Goal: Information Seeking & Learning: Learn about a topic

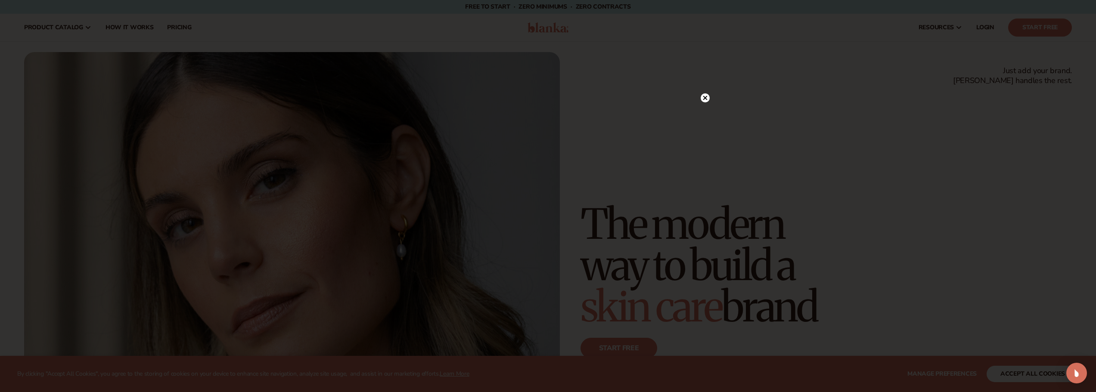
click at [707, 99] on circle at bounding box center [705, 97] width 9 height 9
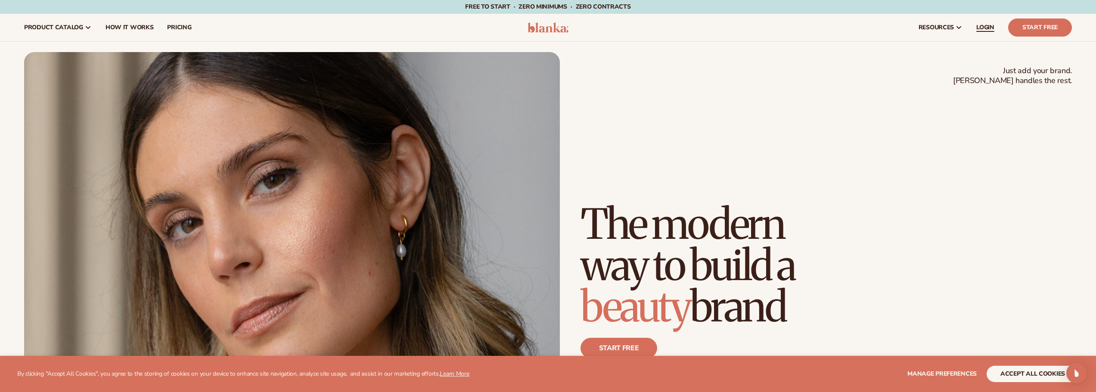
click at [981, 31] on span "LOGIN" at bounding box center [985, 27] width 18 height 7
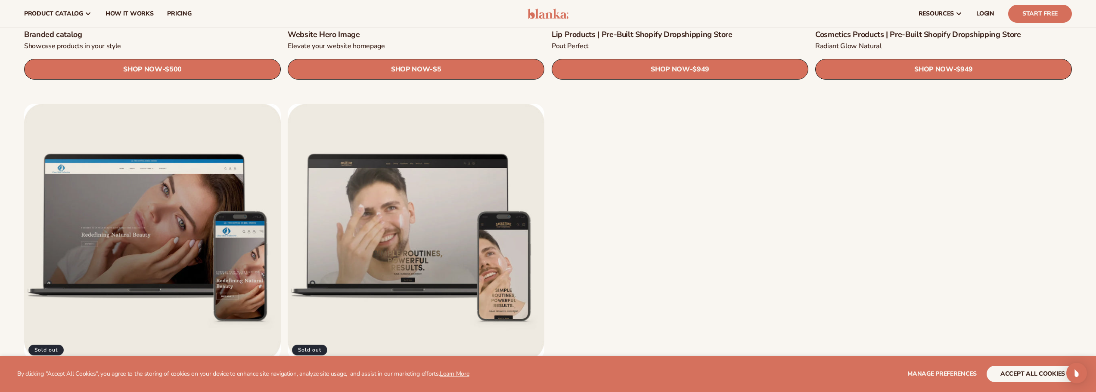
scroll to position [1421, 0]
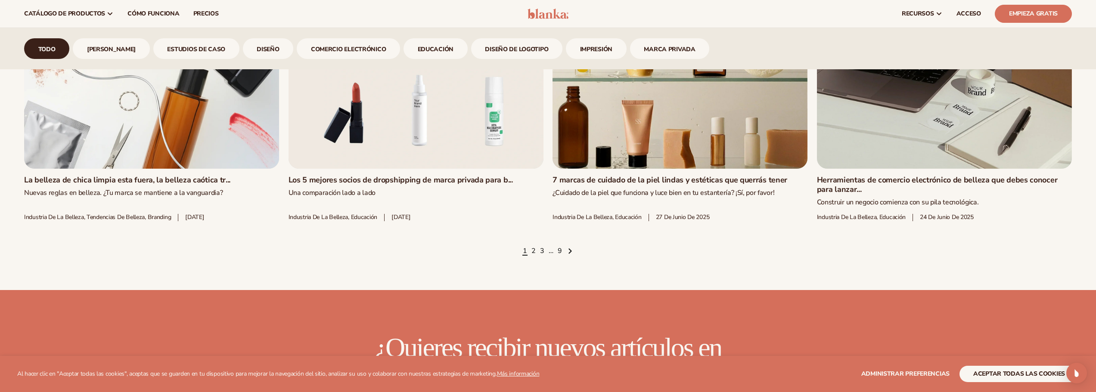
scroll to position [1750, 0]
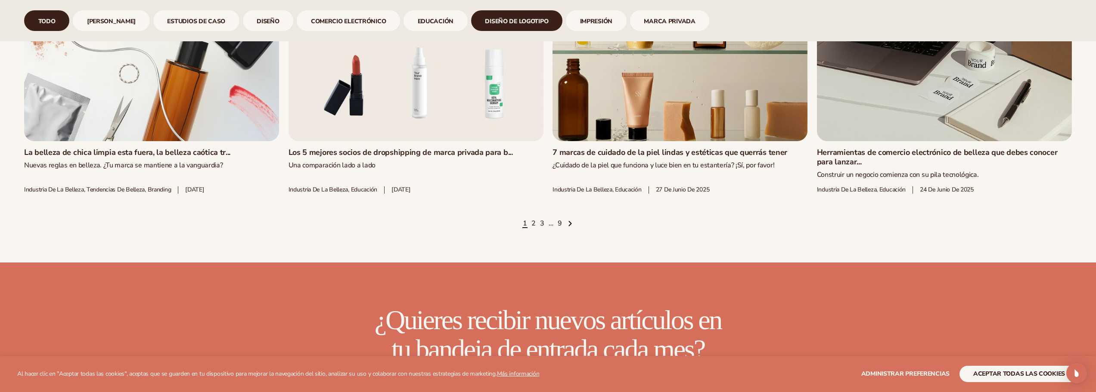
click at [485, 18] on font "diseño de logotipo" at bounding box center [516, 21] width 63 height 8
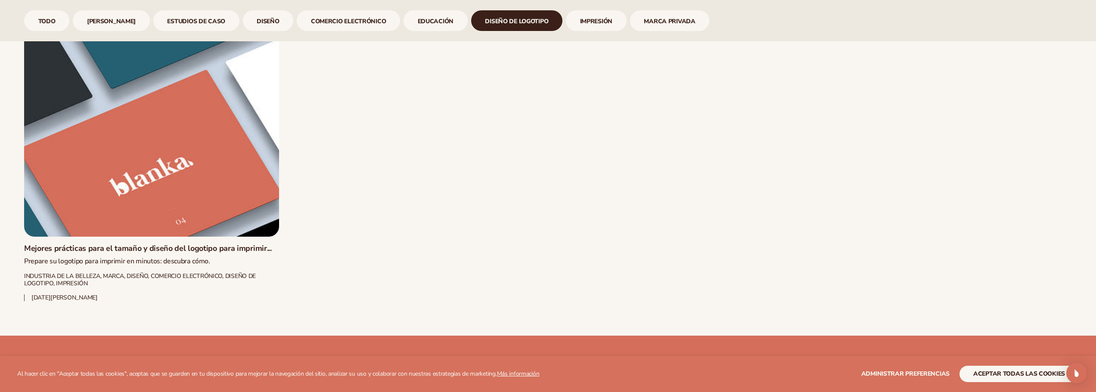
scroll to position [673, 0]
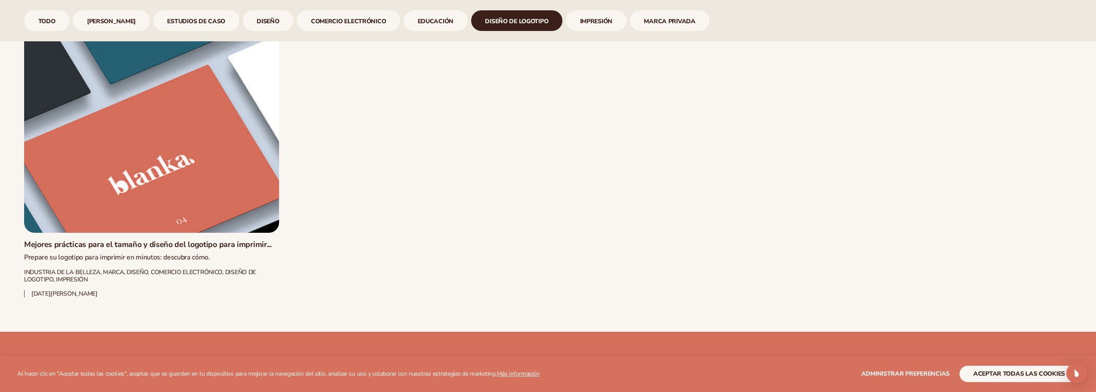
click at [124, 240] on link "Mejores prácticas para el tamaño y diseño del logotipo para imprimir..." at bounding box center [151, 244] width 255 height 9
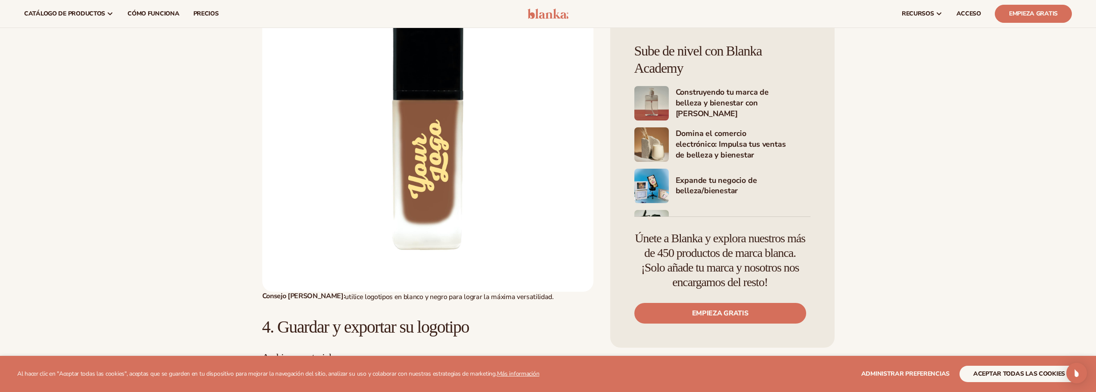
scroll to position [5426, 0]
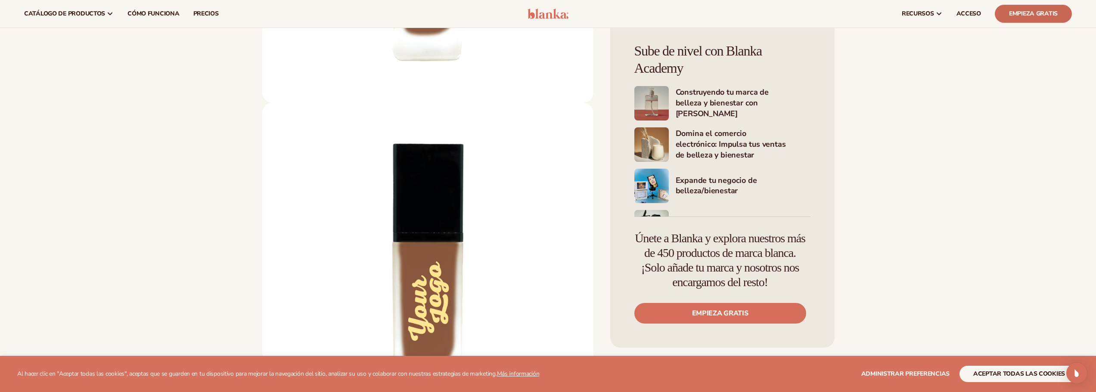
click at [1033, 22] on link "Empieza gratis" at bounding box center [1033, 14] width 77 height 18
